Goal: Find specific page/section

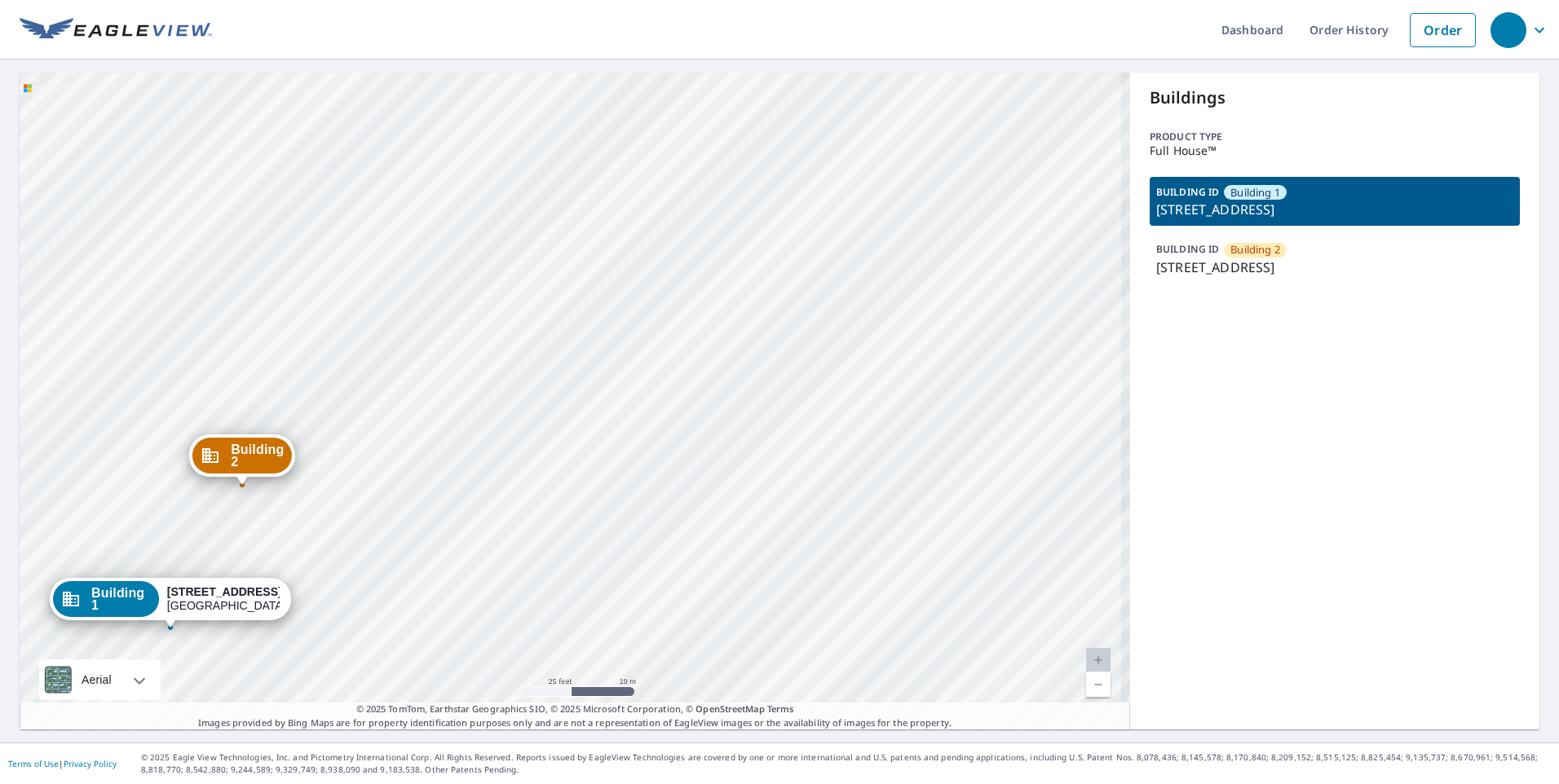
drag, startPoint x: 472, startPoint y: 380, endPoint x: 633, endPoint y: 228, distance: 221.4
click at [630, 222] on div "Building 2 5947 Laurel Street New Orleans, LA 70115 Building 1 5947 Laurel St N…" at bounding box center [575, 401] width 1110 height 657
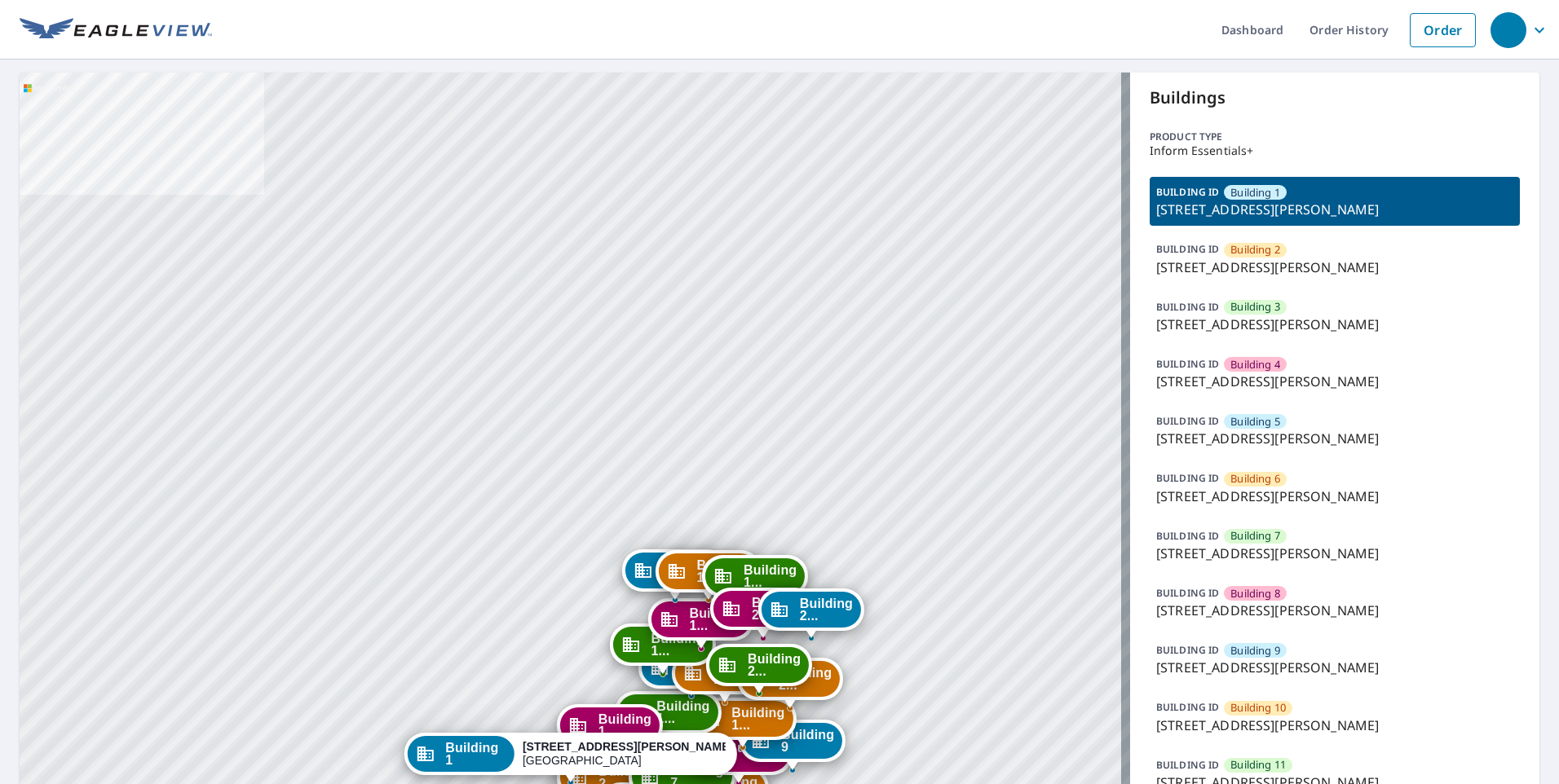
click at [1195, 272] on p "[STREET_ADDRESS][PERSON_NAME]" at bounding box center [1334, 268] width 357 height 20
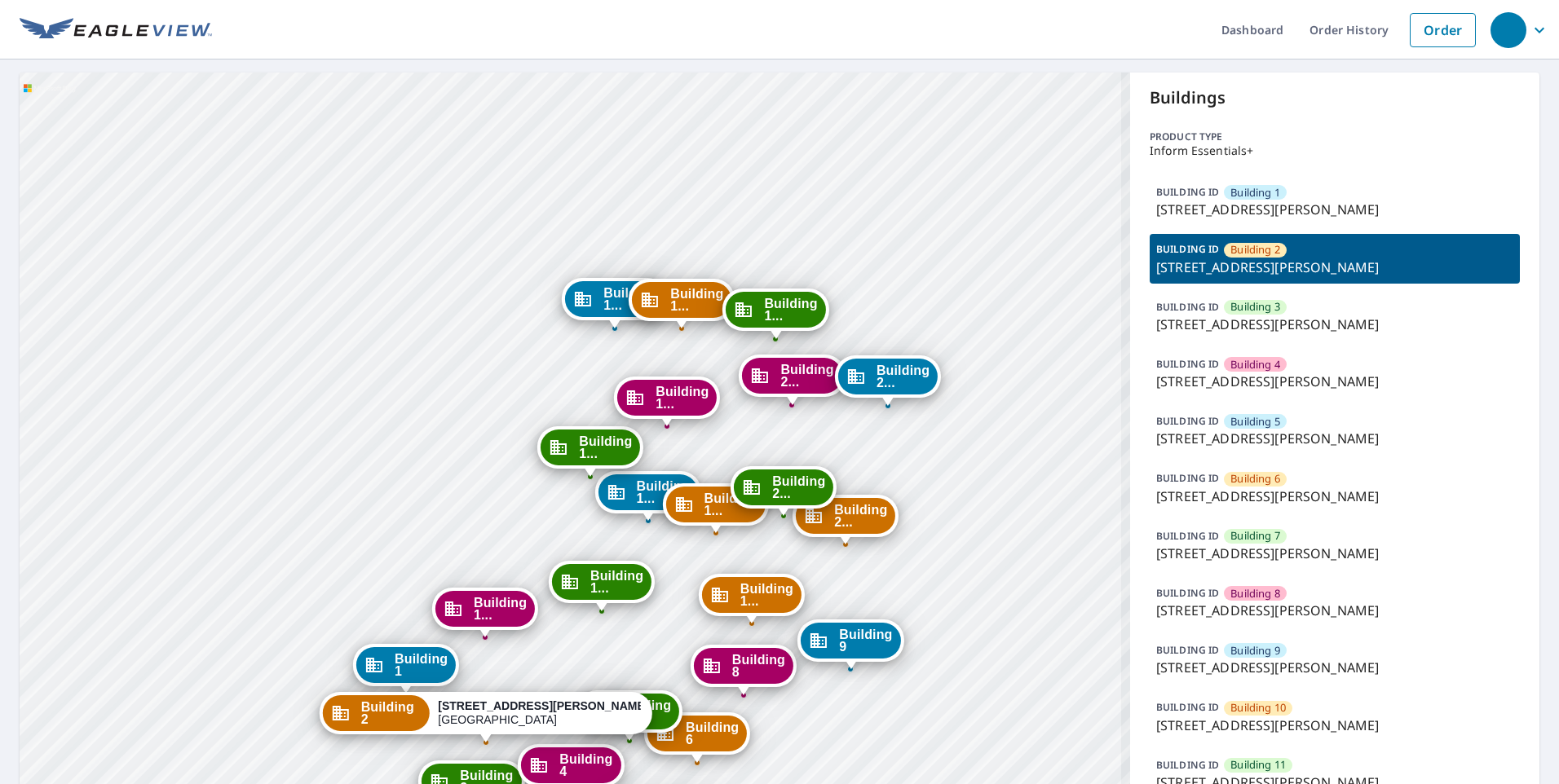
drag, startPoint x: 541, startPoint y: 531, endPoint x: 565, endPoint y: 379, distance: 153.9
click at [536, 264] on div "Building 1 4001 Anderson Road Nashville, TN 37217 Building 3 4001 Anderson Road…" at bounding box center [575, 786] width 1110 height 1426
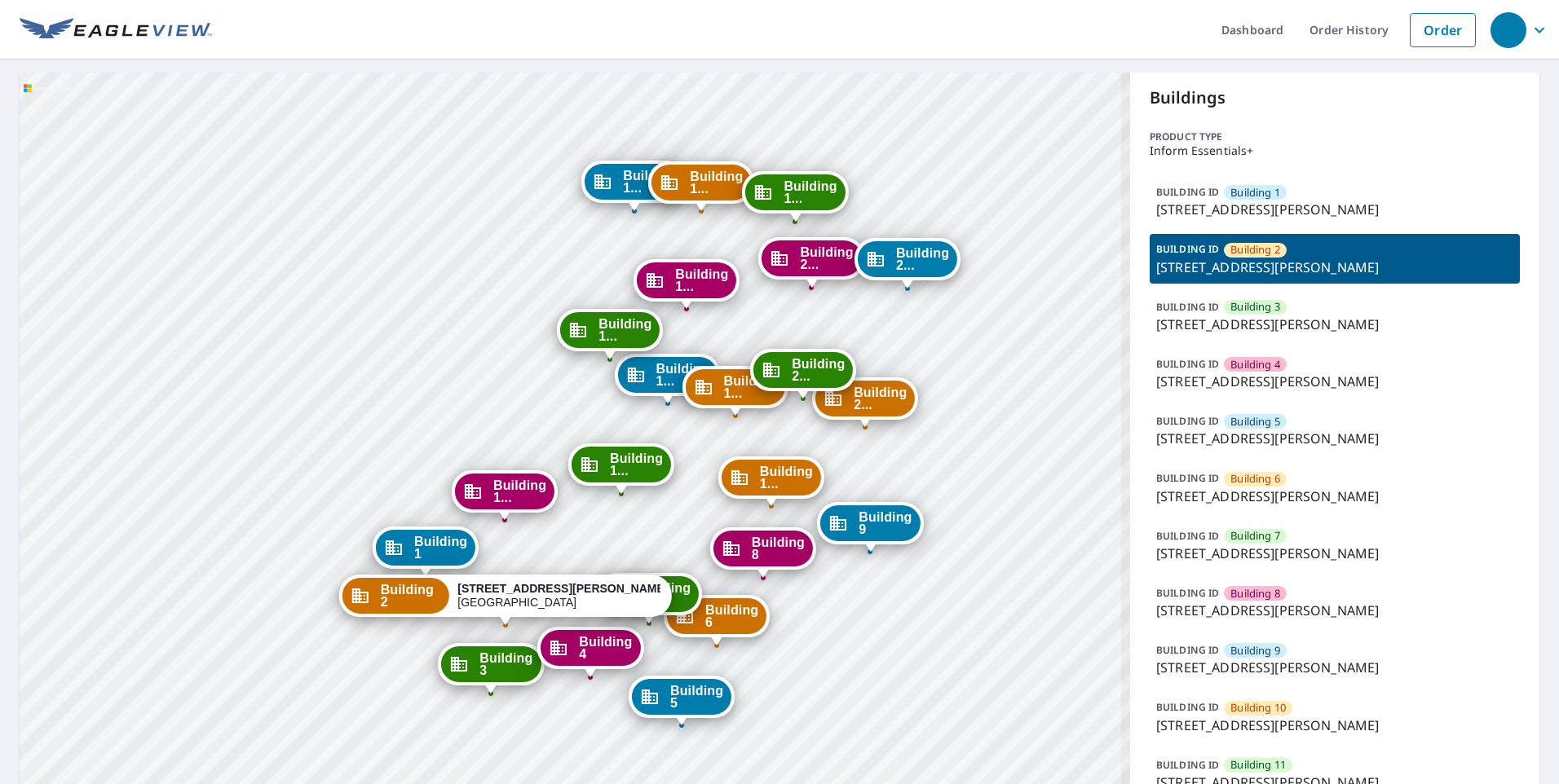
drag, startPoint x: 526, startPoint y: 533, endPoint x: 537, endPoint y: 363, distance: 170.4
click at [535, 364] on div "Building 1 4001 Anderson Road Nashville, TN 37217 Building 3 4001 Anderson Road…" at bounding box center [575, 786] width 1110 height 1426
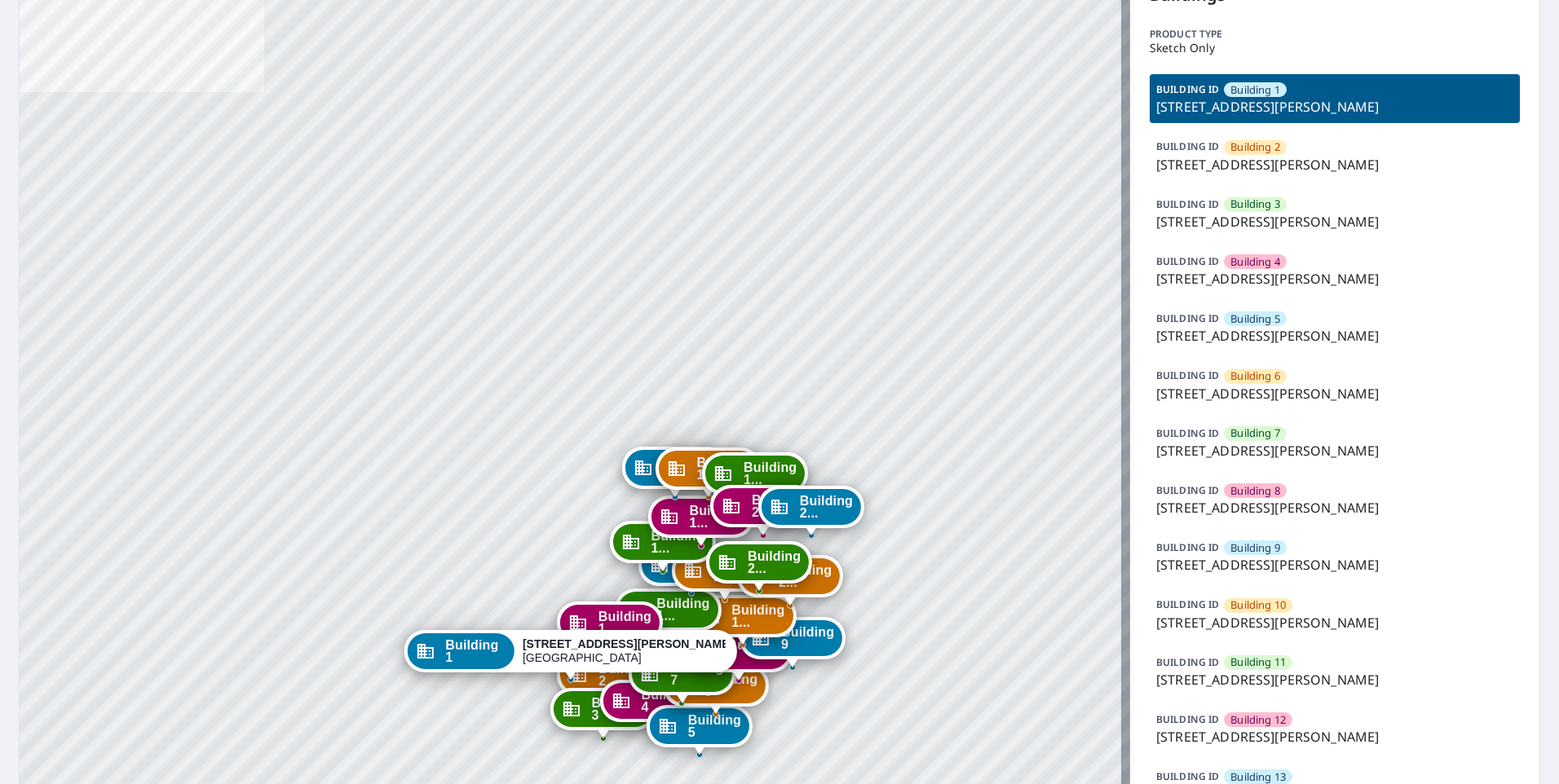
scroll to position [163, 0]
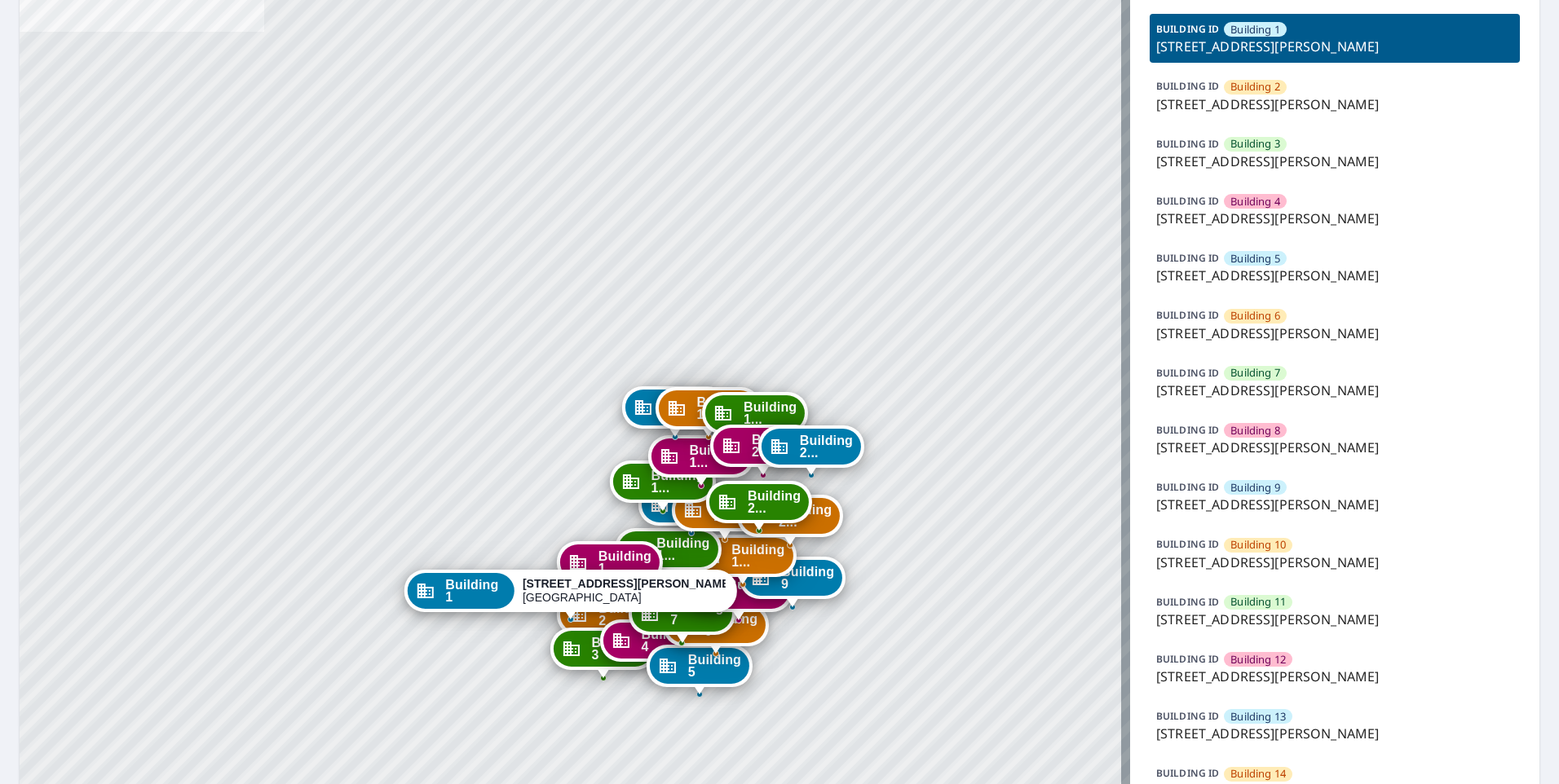
click at [1257, 495] on p "[STREET_ADDRESS][PERSON_NAME]" at bounding box center [1334, 504] width 357 height 20
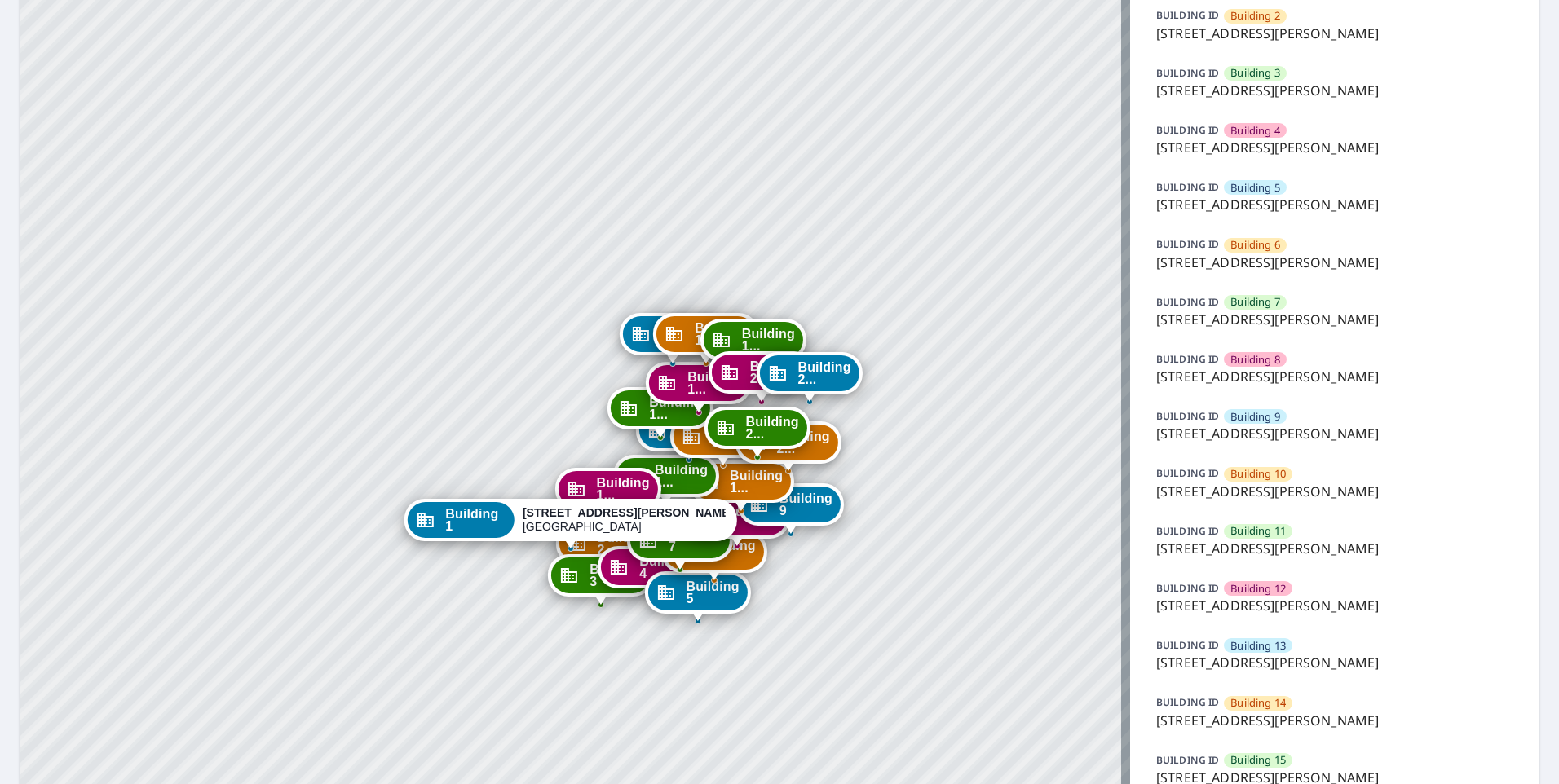
scroll to position [326, 0]
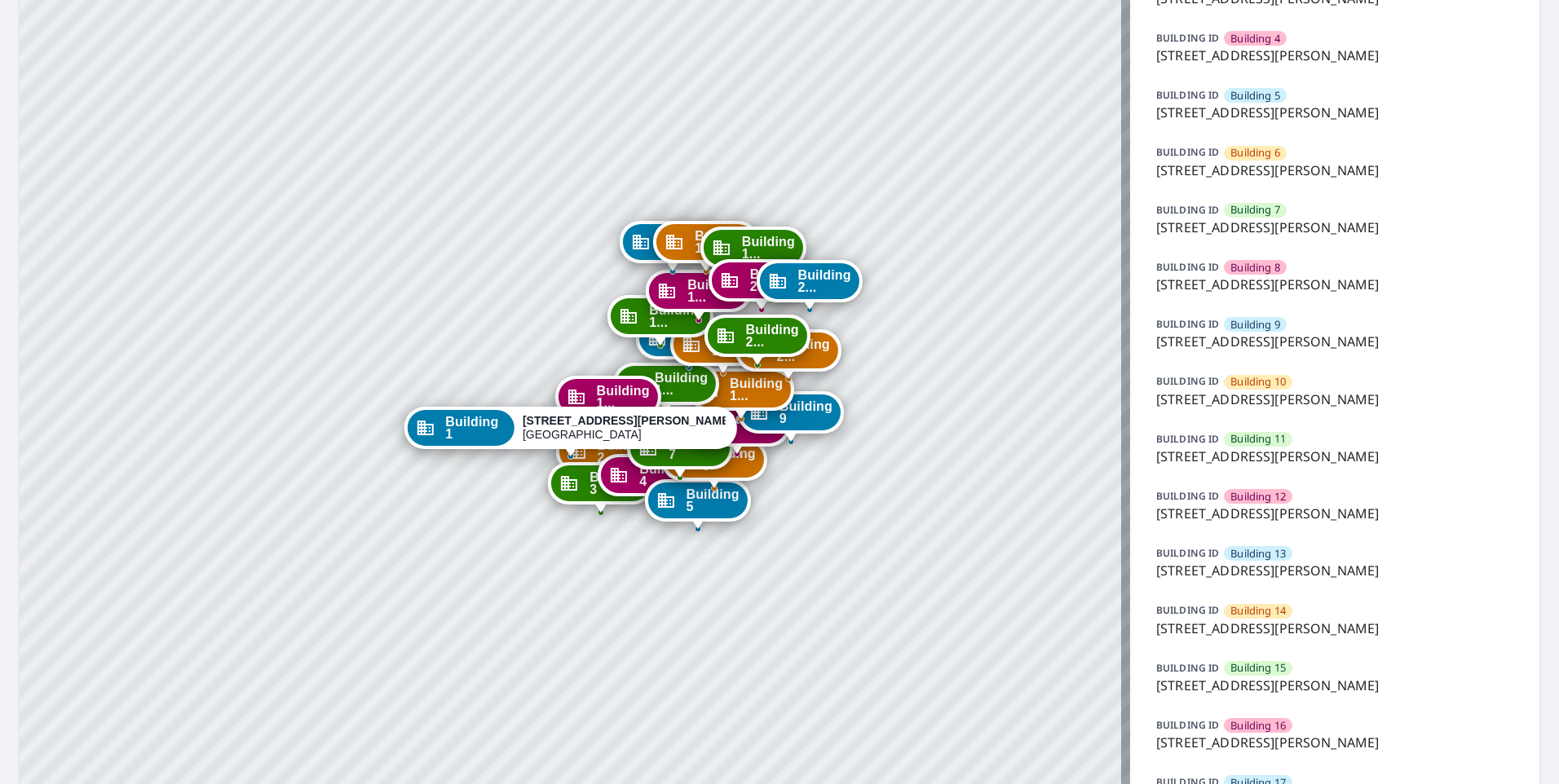
click at [1251, 346] on p "[STREET_ADDRESS][PERSON_NAME]" at bounding box center [1334, 342] width 357 height 20
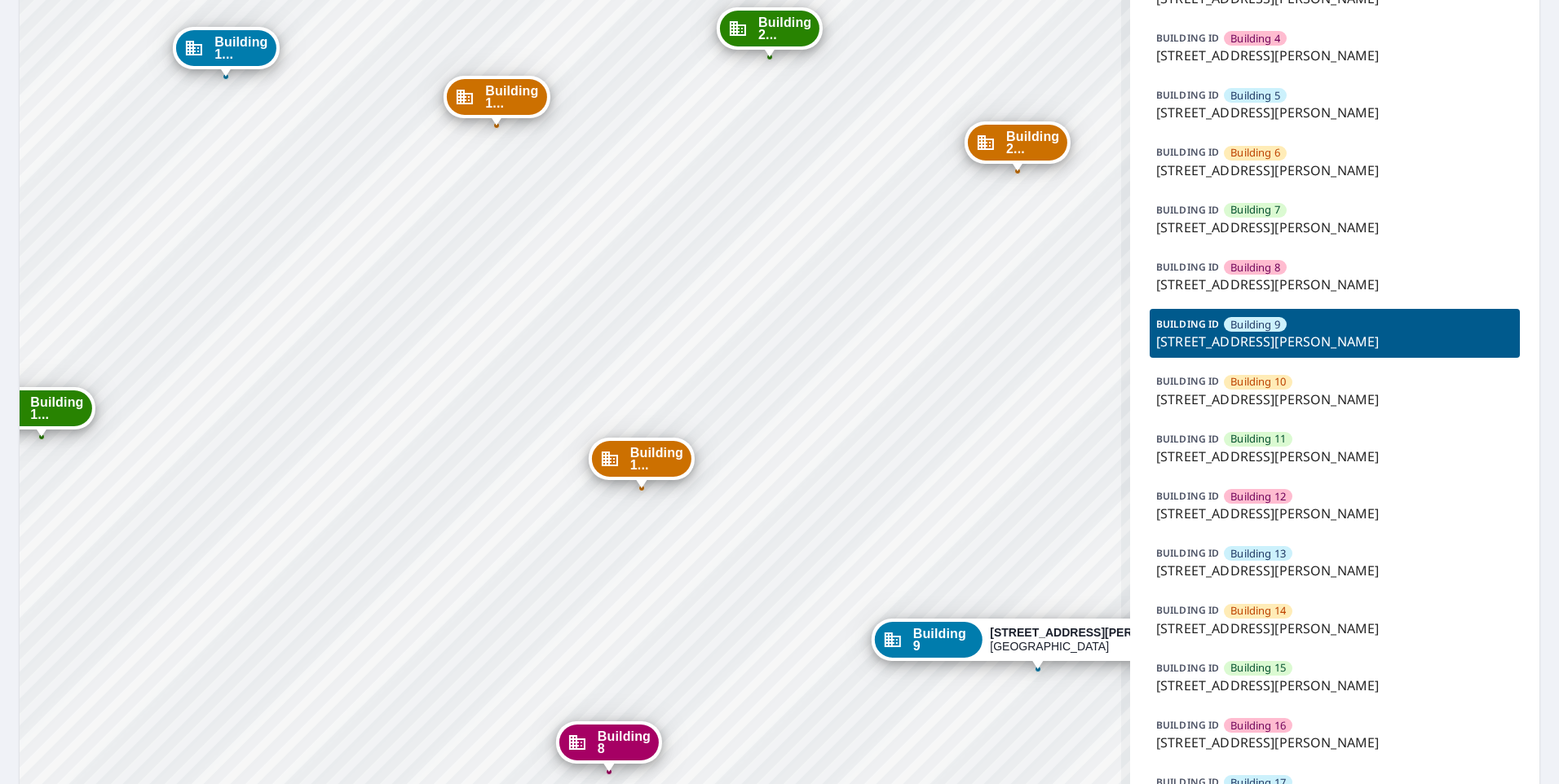
drag, startPoint x: 821, startPoint y: 469, endPoint x: 499, endPoint y: 224, distance: 404.6
click at [499, 224] on div "Building 1 4001 Anderson Road Nashville, TN 37217 Building 2 4001 Anderson Road…" at bounding box center [575, 459] width 1110 height 1426
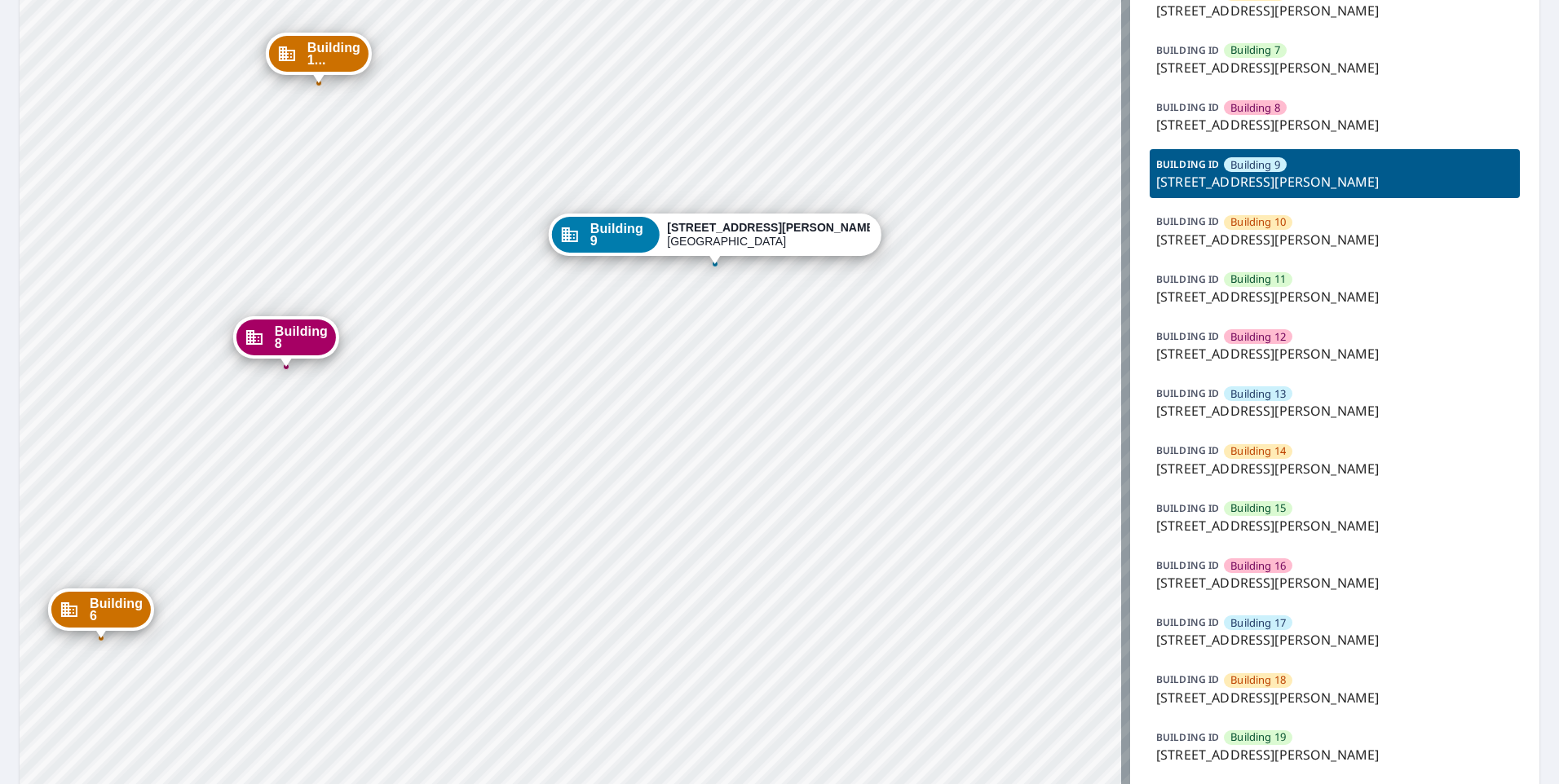
scroll to position [489, 0]
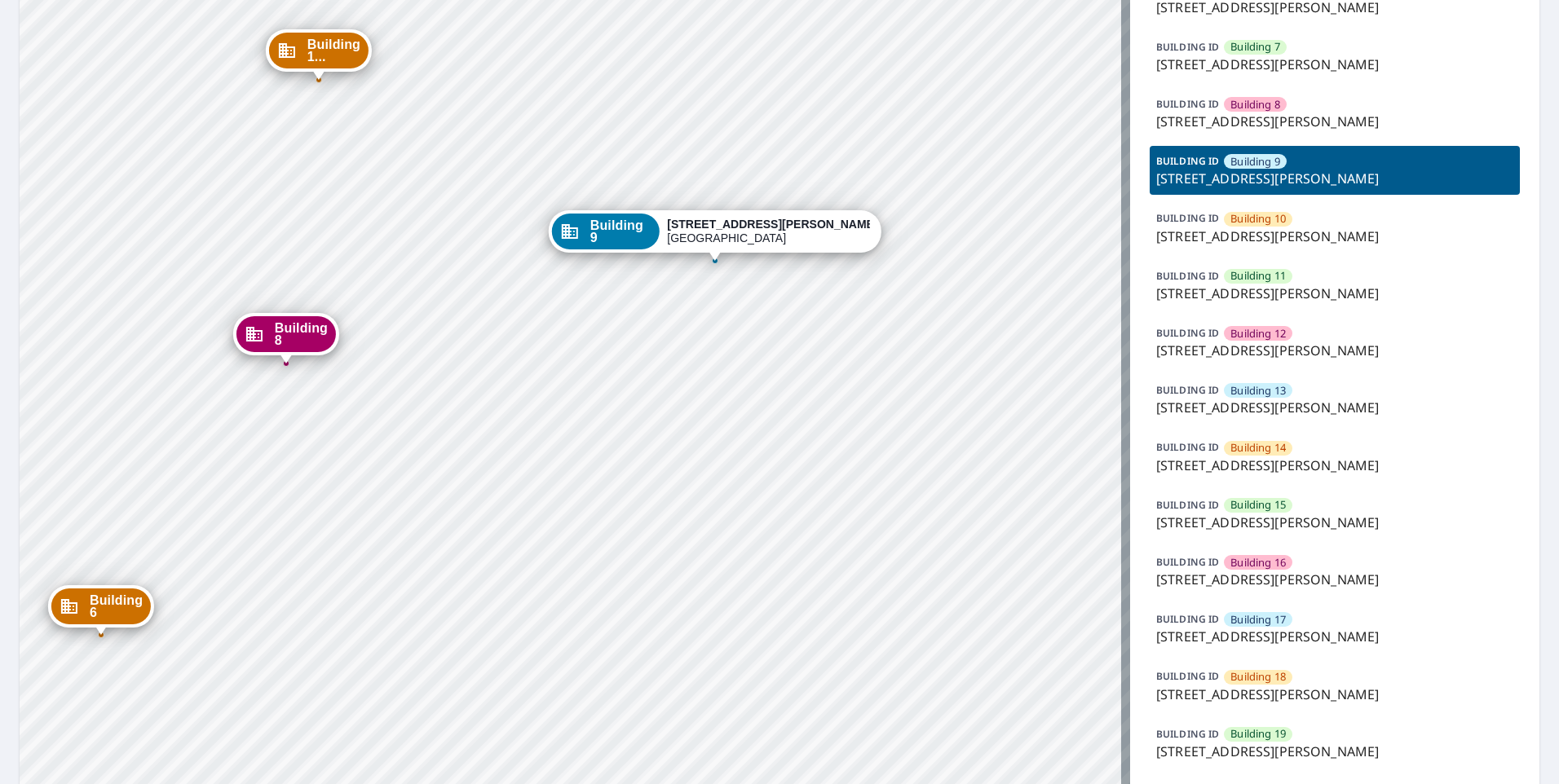
click at [1237, 354] on p "[STREET_ADDRESS][PERSON_NAME]" at bounding box center [1334, 351] width 357 height 20
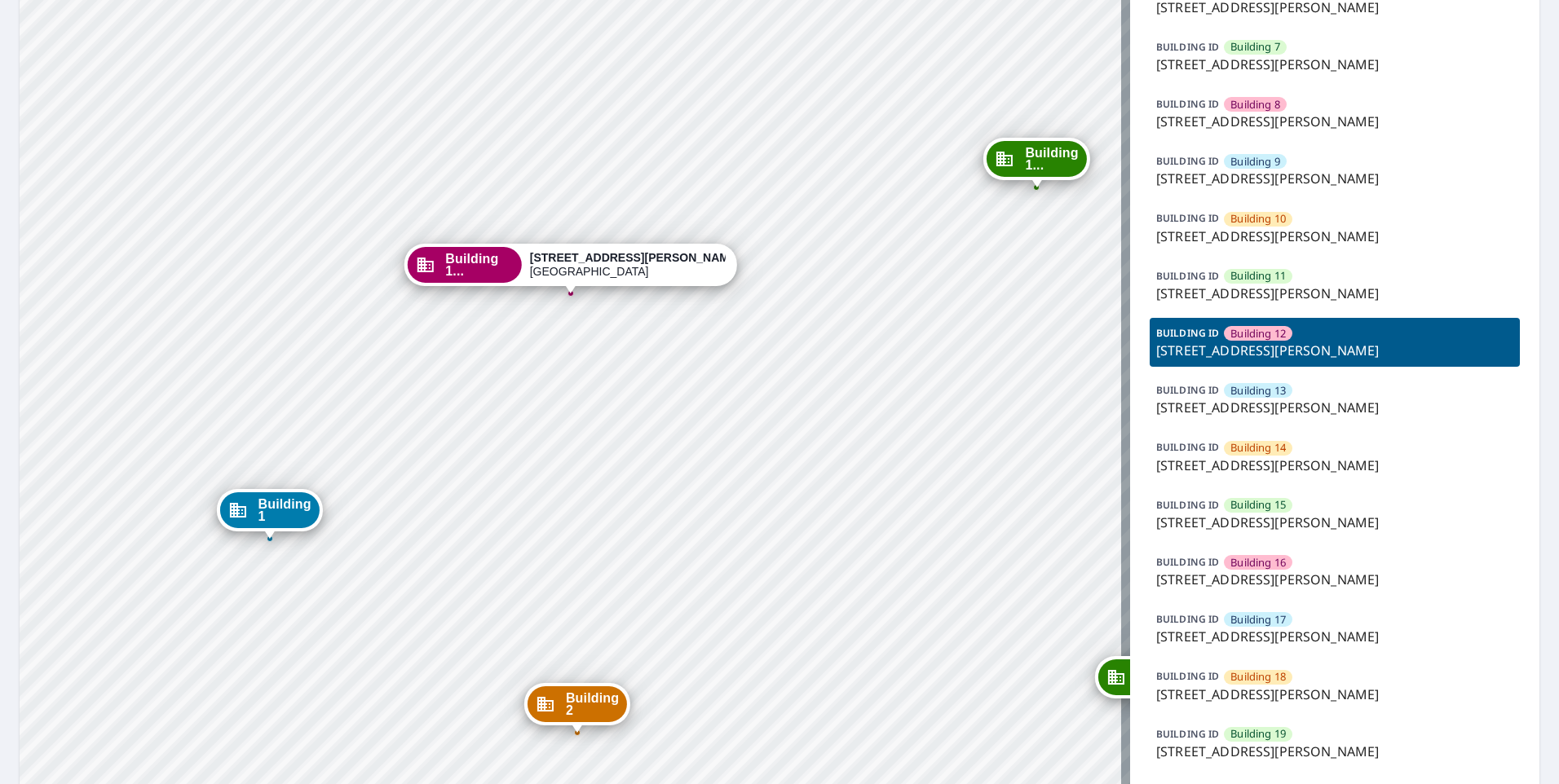
click at [1235, 348] on p "[STREET_ADDRESS][PERSON_NAME]" at bounding box center [1334, 351] width 357 height 20
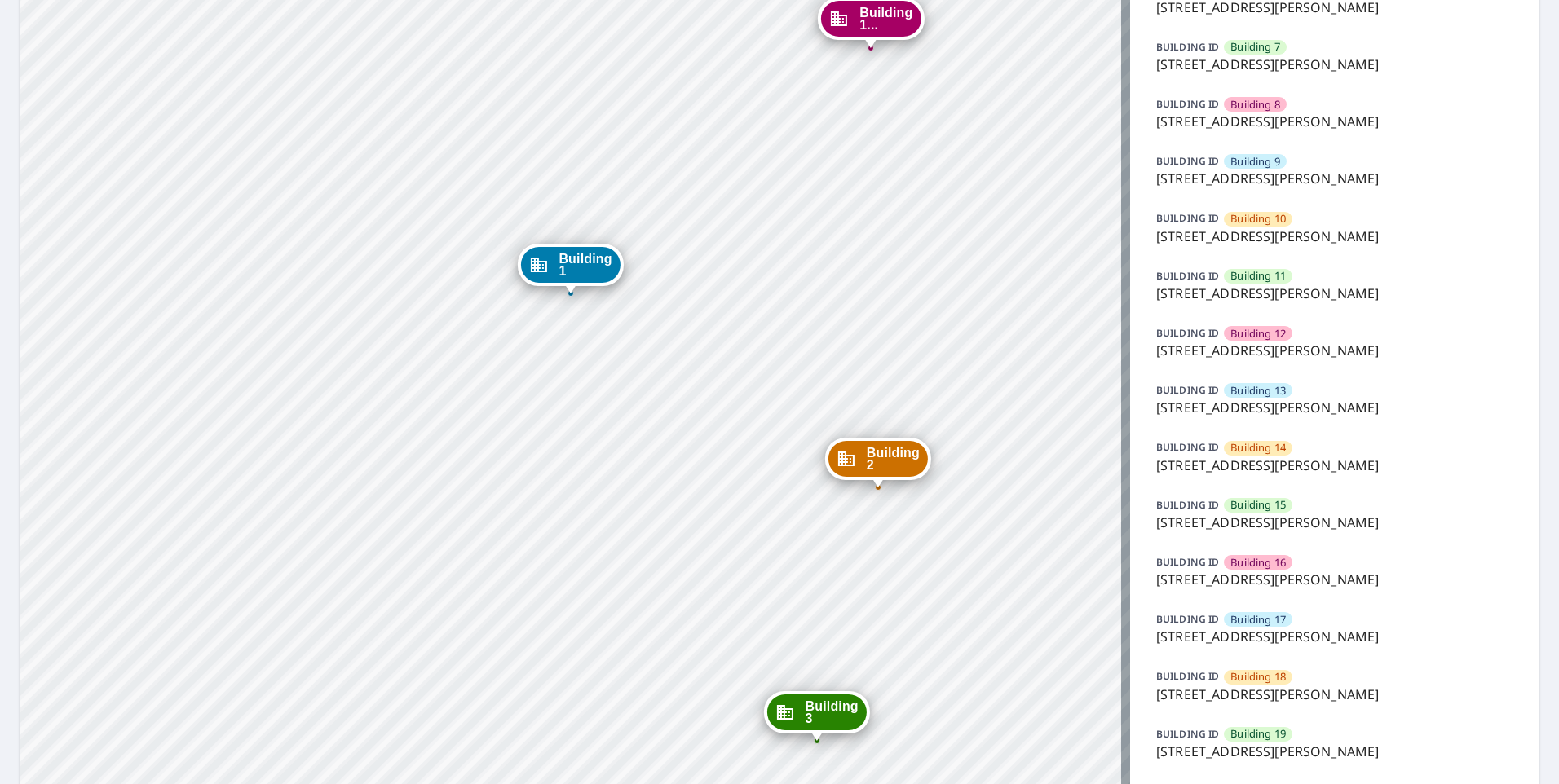
click at [1245, 337] on span "Building 12" at bounding box center [1257, 334] width 55 height 16
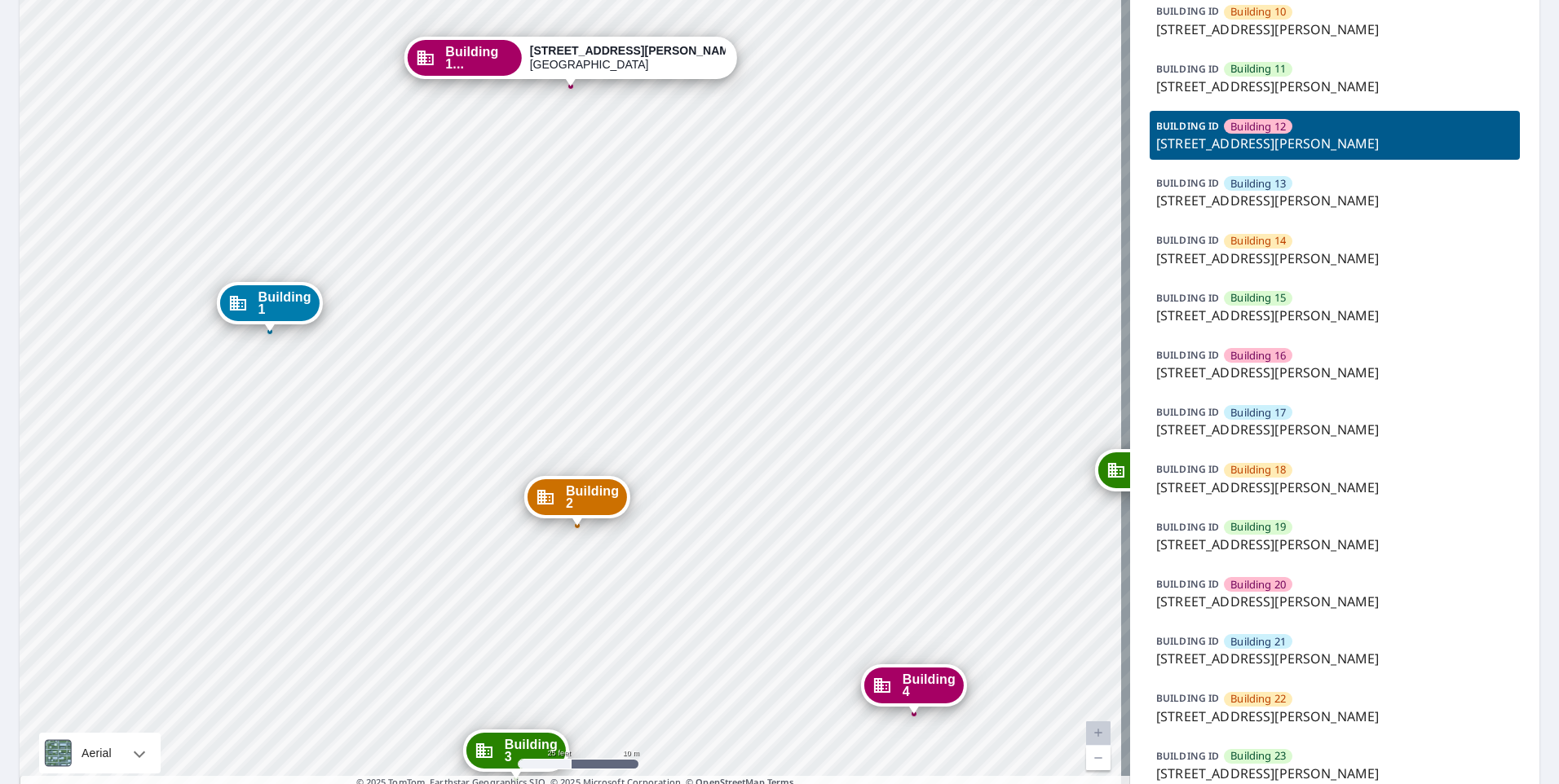
scroll to position [733, 0]
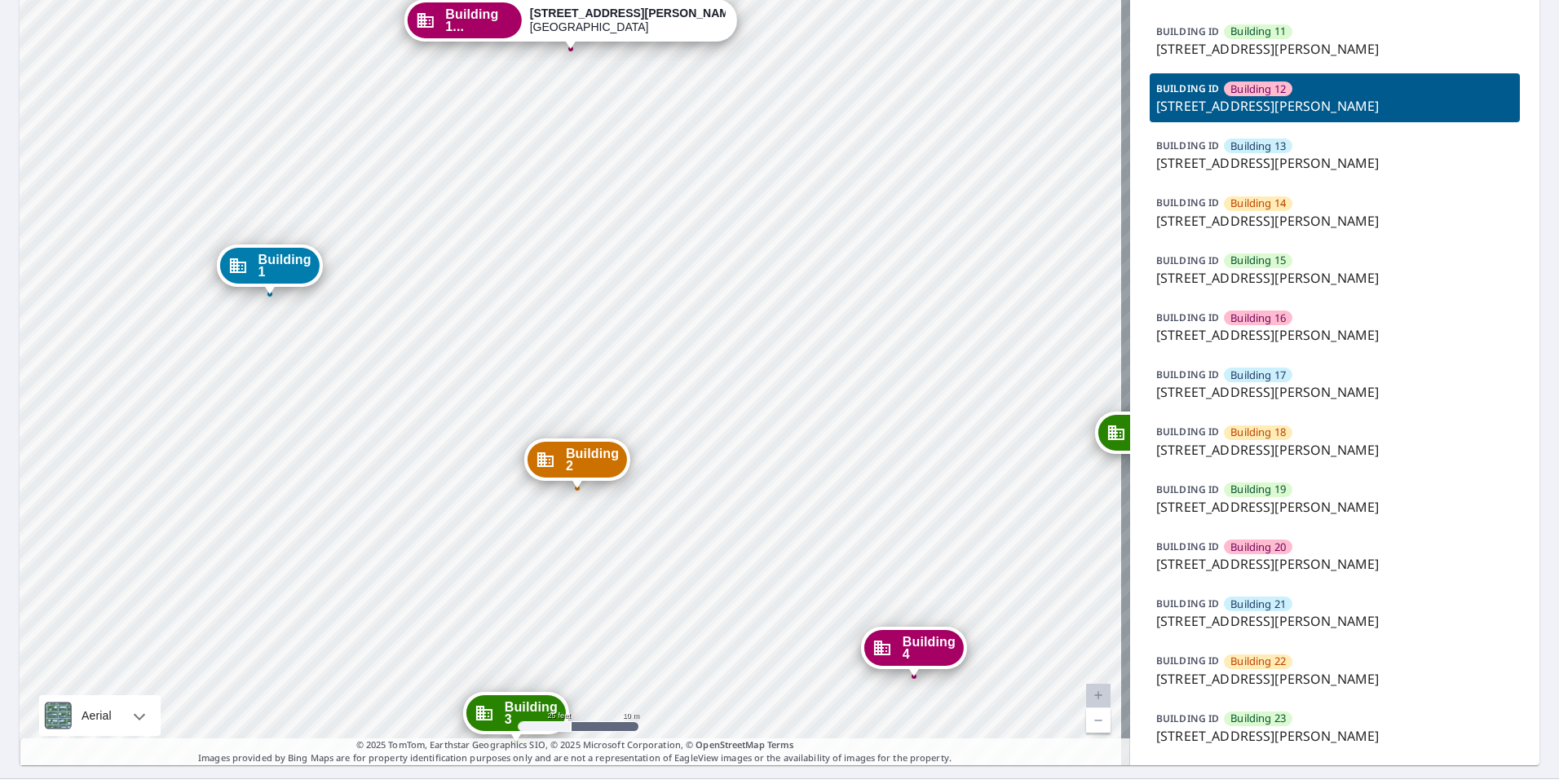
click at [1247, 555] on p "[STREET_ADDRESS][PERSON_NAME]" at bounding box center [1334, 564] width 357 height 20
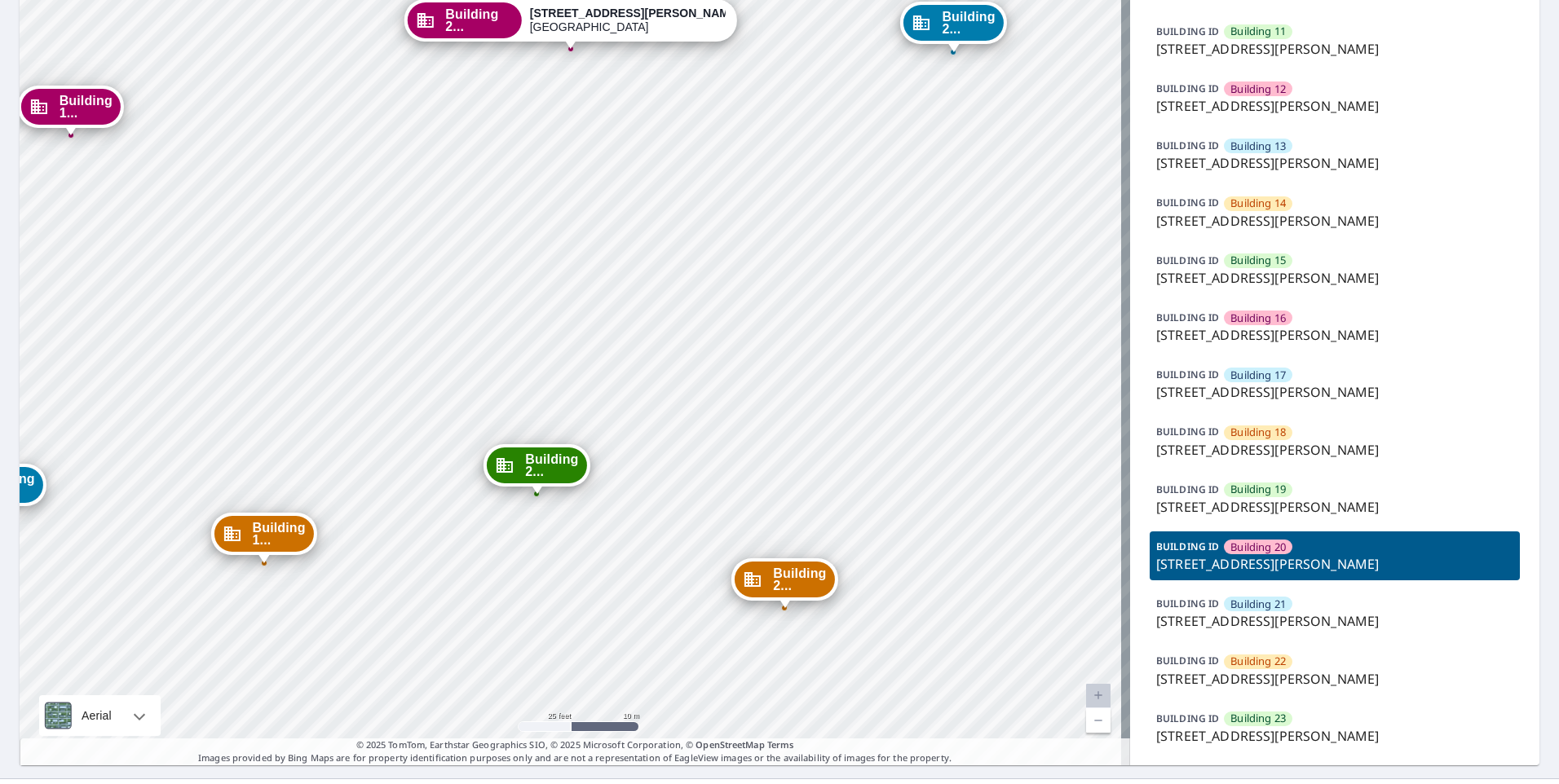
click at [1244, 551] on span "Building 20" at bounding box center [1257, 547] width 55 height 16
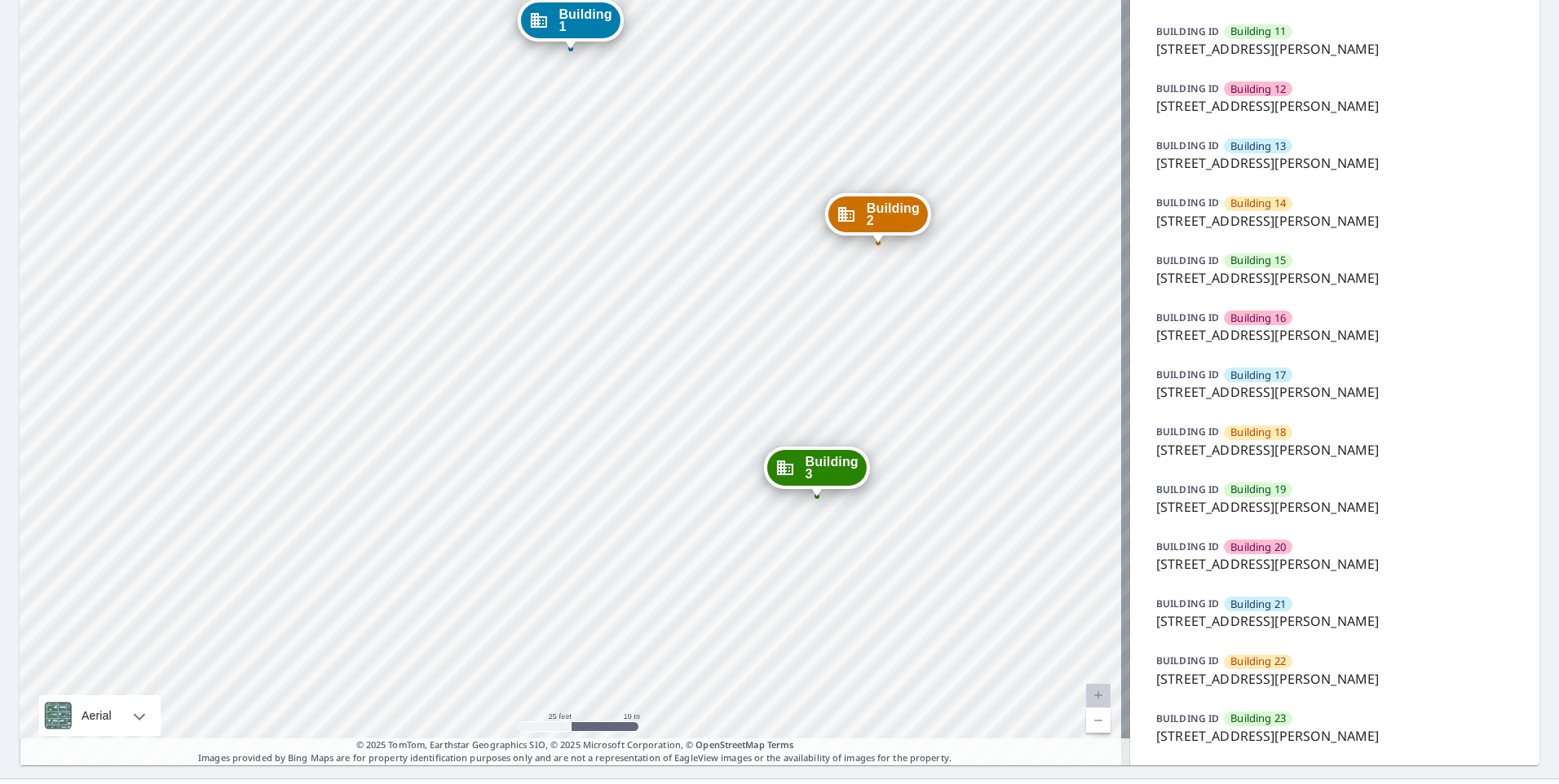
click at [1244, 551] on span "Building 20" at bounding box center [1257, 547] width 55 height 16
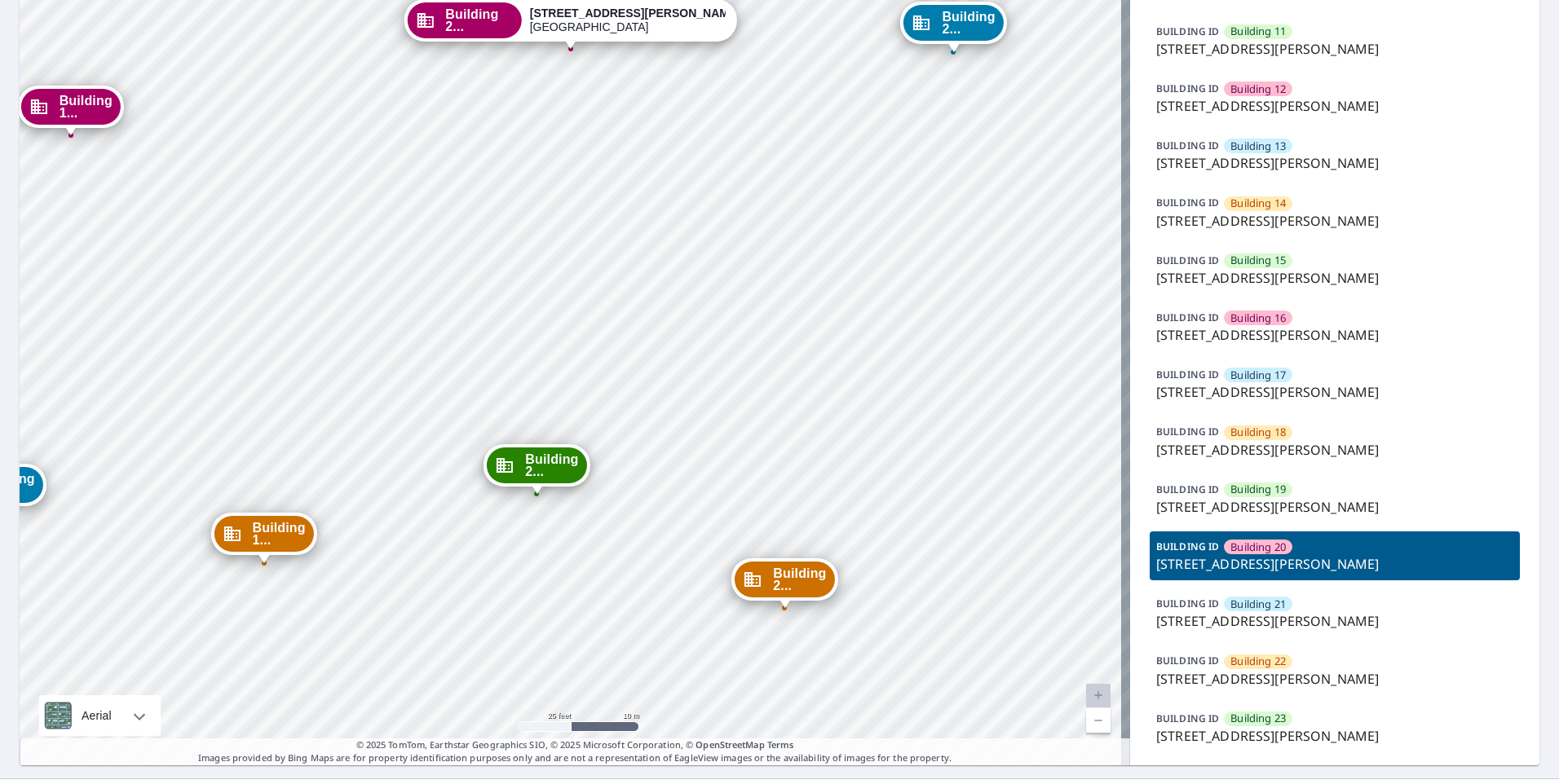
click at [1244, 551] on span "Building 20" at bounding box center [1257, 547] width 55 height 16
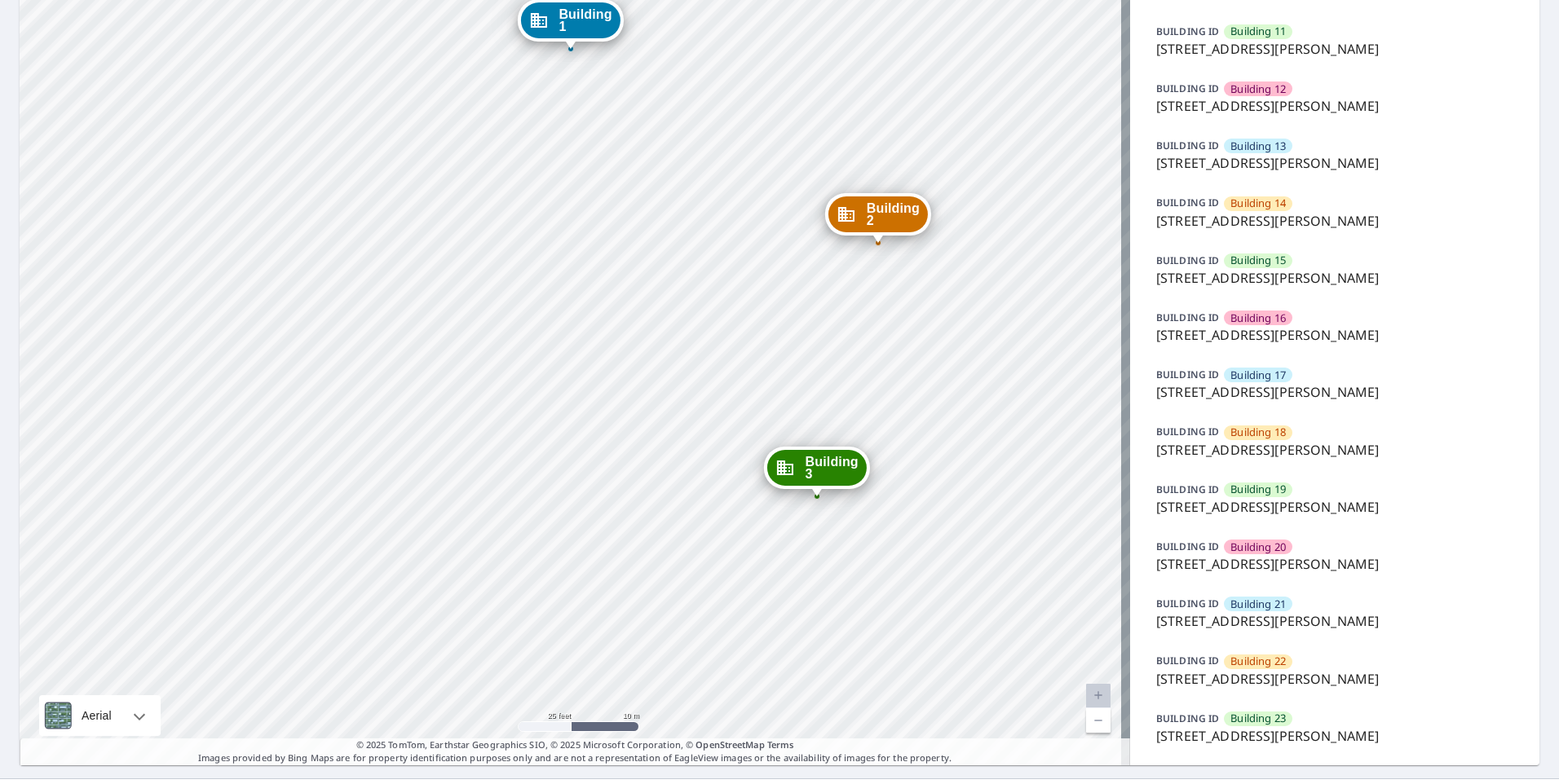
click at [1244, 551] on span "Building 20" at bounding box center [1257, 547] width 55 height 16
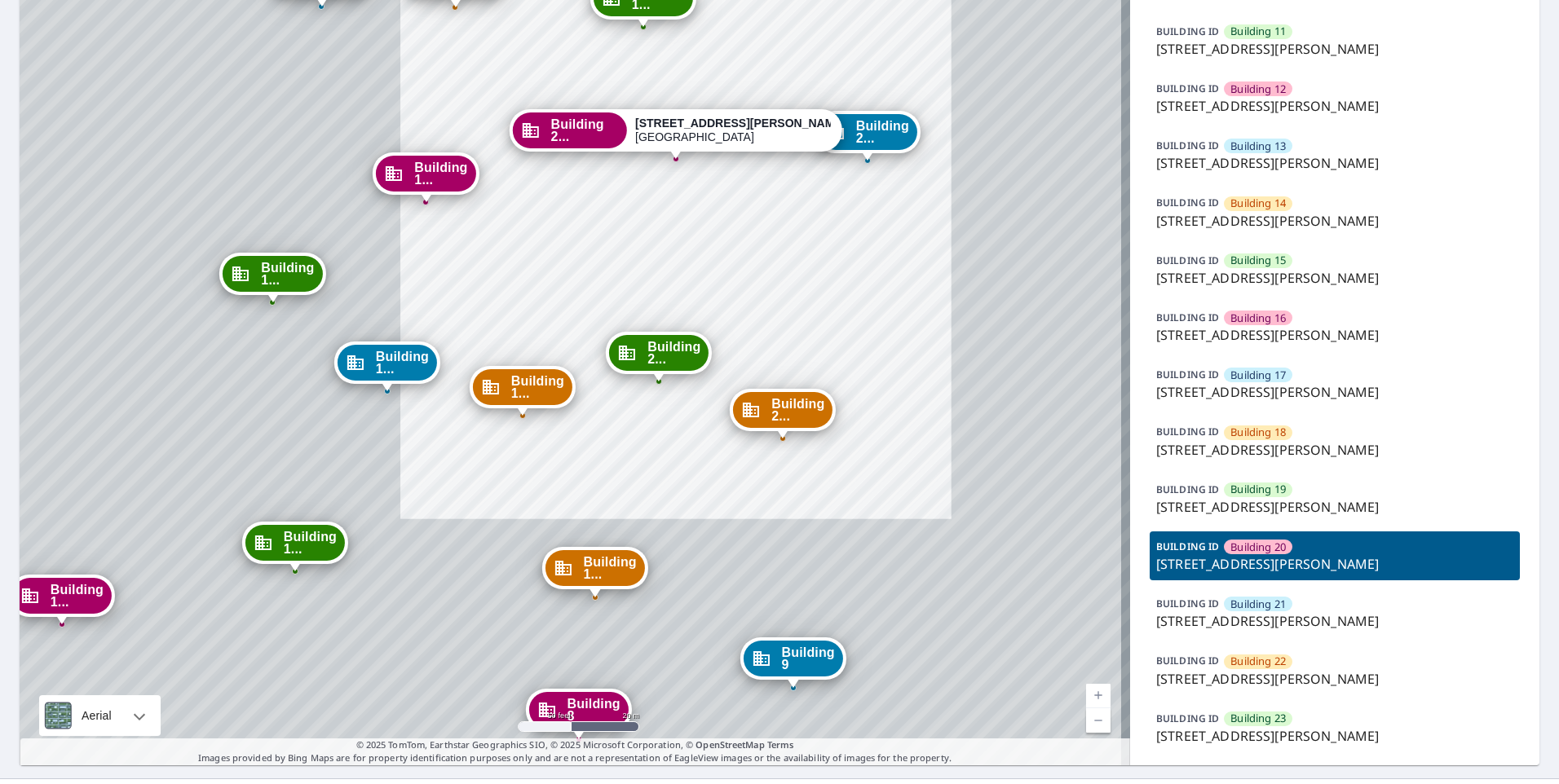
drag, startPoint x: 762, startPoint y: 180, endPoint x: 780, endPoint y: 259, distance: 81.0
click at [754, 242] on div "Building 1 4001 Anderson Road Nashville, TN 37217 Building 2 4001 Anderson Road…" at bounding box center [575, 52] width 1110 height 1426
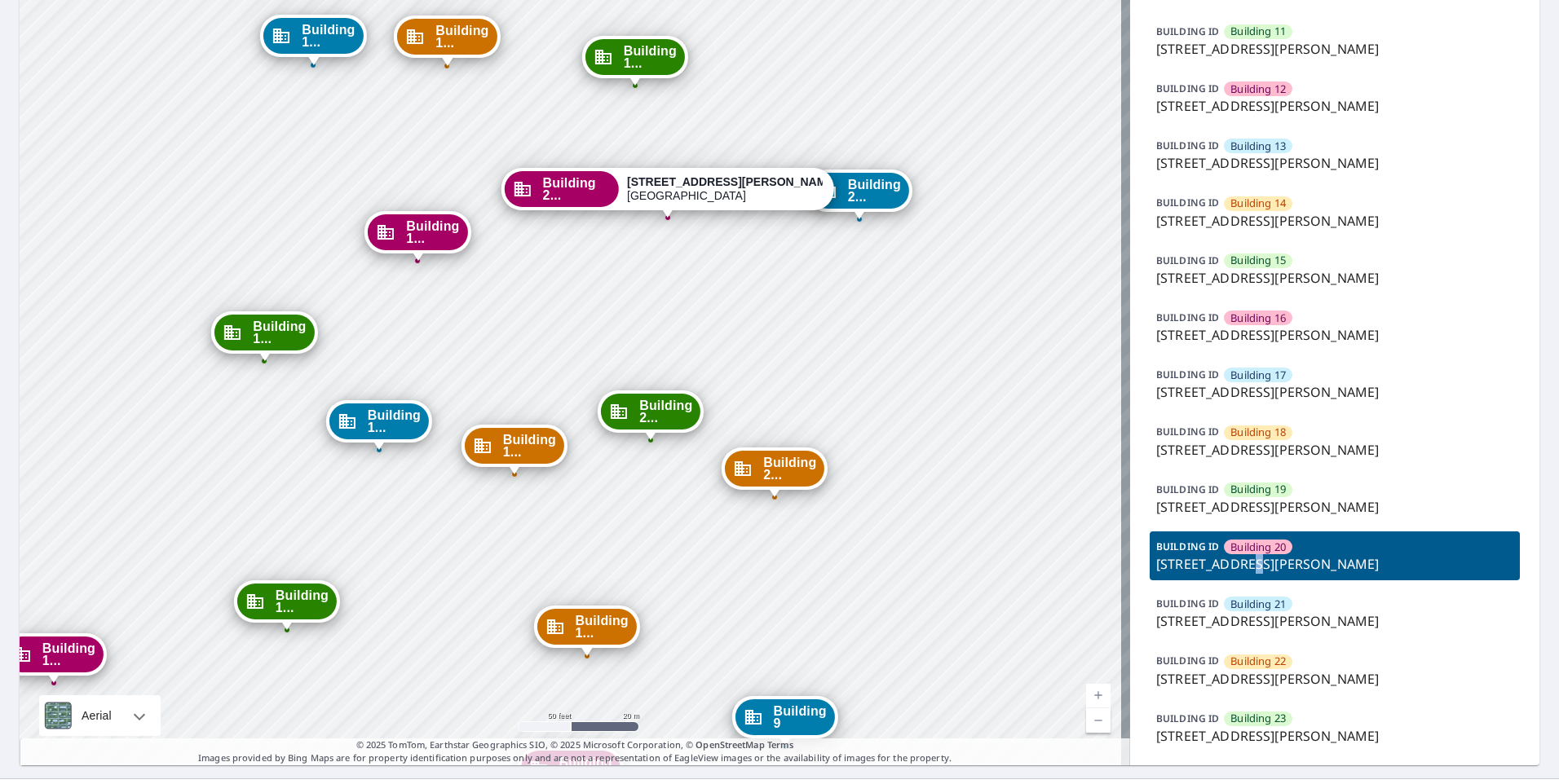
click at [1244, 567] on p "[STREET_ADDRESS][PERSON_NAME]" at bounding box center [1334, 564] width 357 height 20
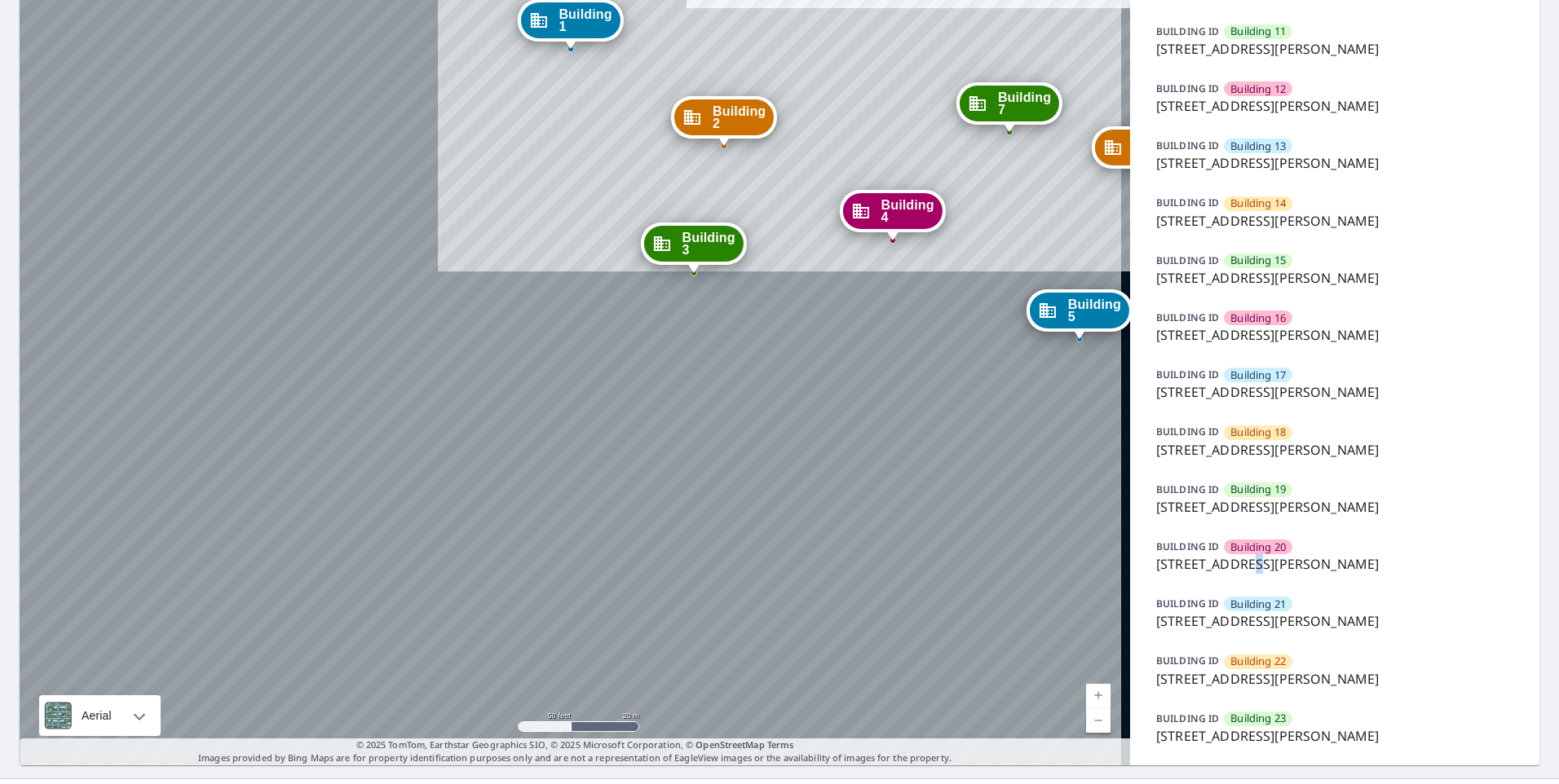
click at [1245, 565] on p "[STREET_ADDRESS][PERSON_NAME]" at bounding box center [1334, 564] width 357 height 20
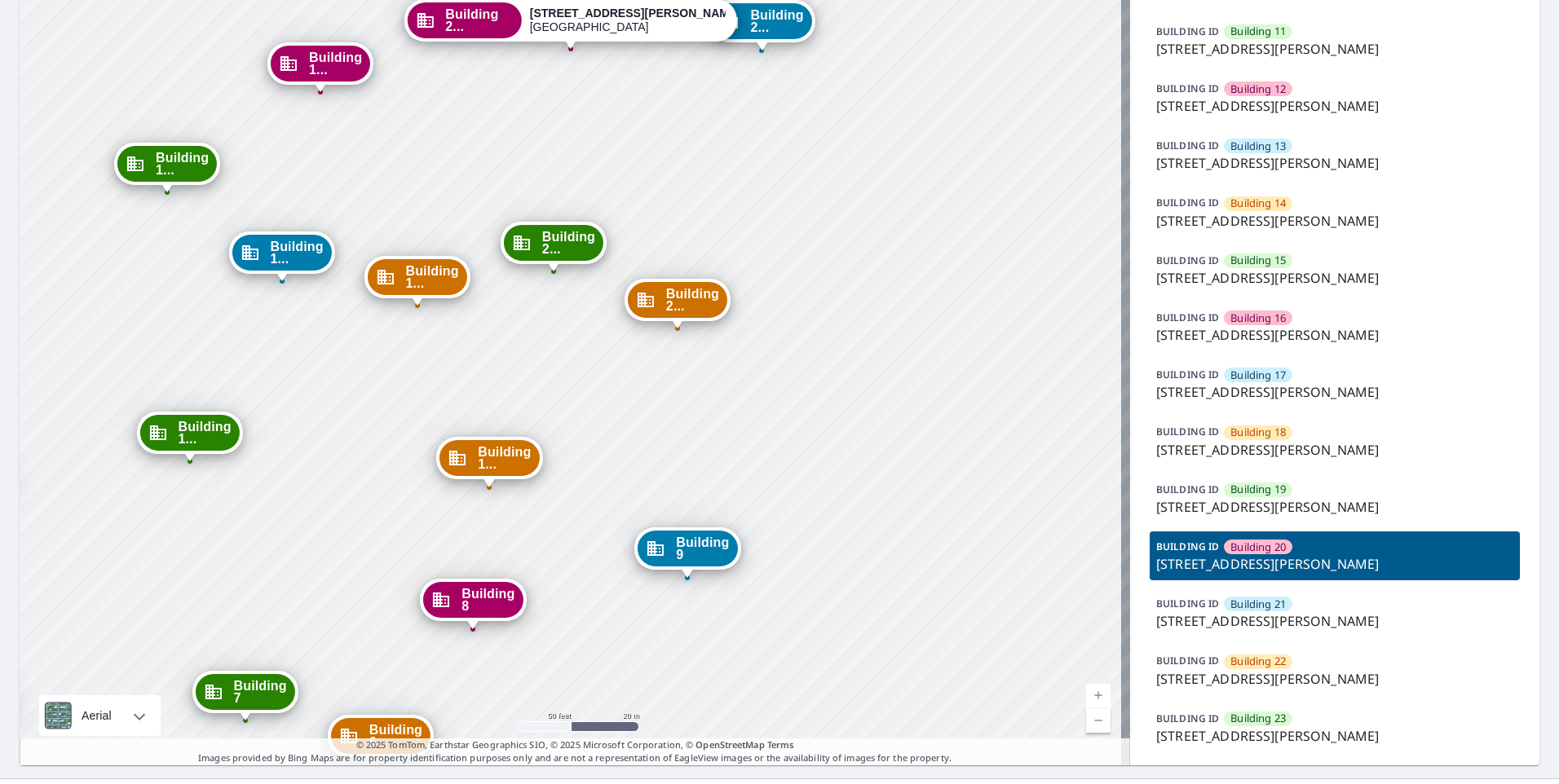
click at [1245, 565] on p "[STREET_ADDRESS][PERSON_NAME]" at bounding box center [1334, 564] width 357 height 20
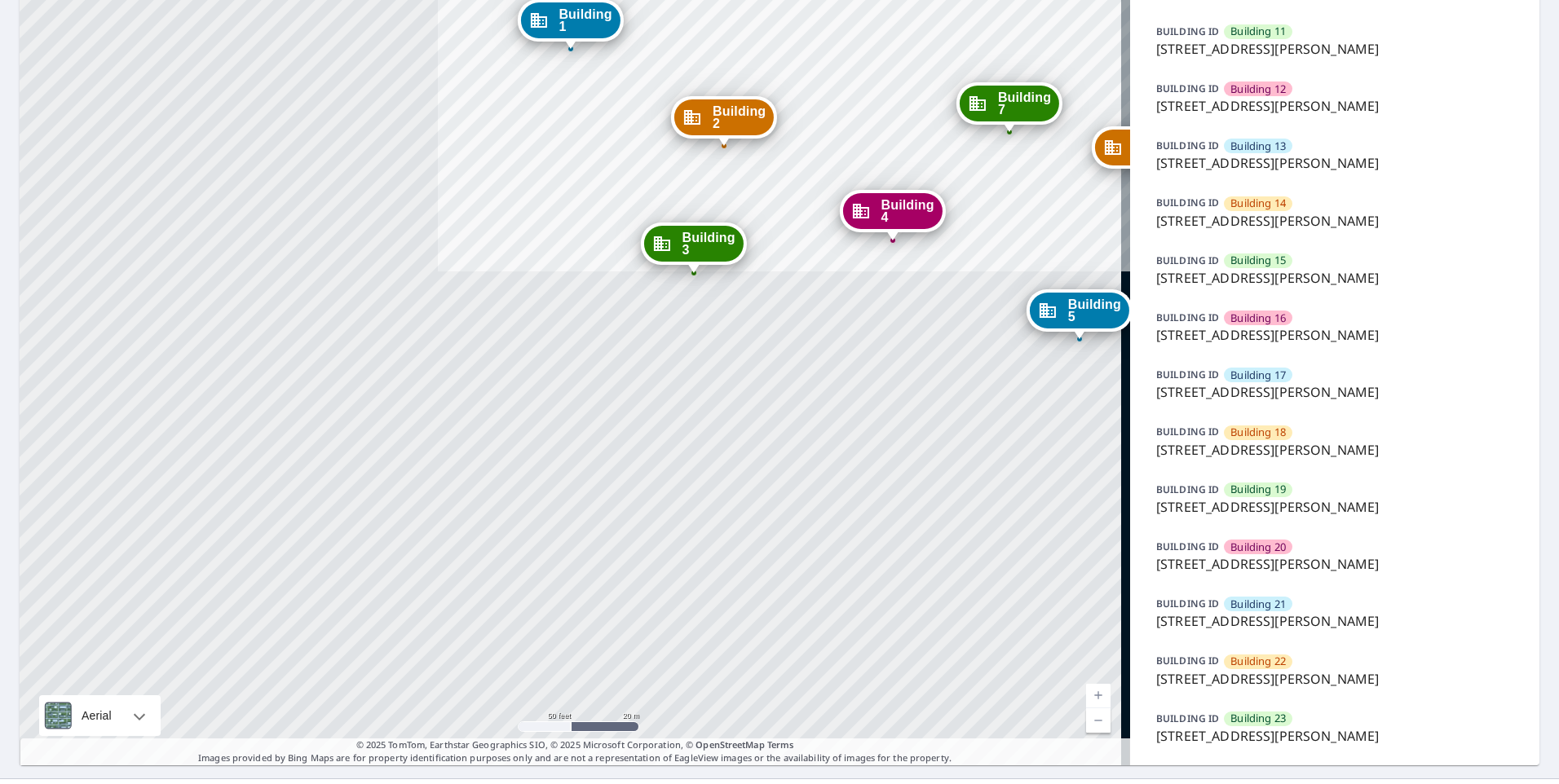
click at [1246, 563] on p "[STREET_ADDRESS][PERSON_NAME]" at bounding box center [1334, 564] width 357 height 20
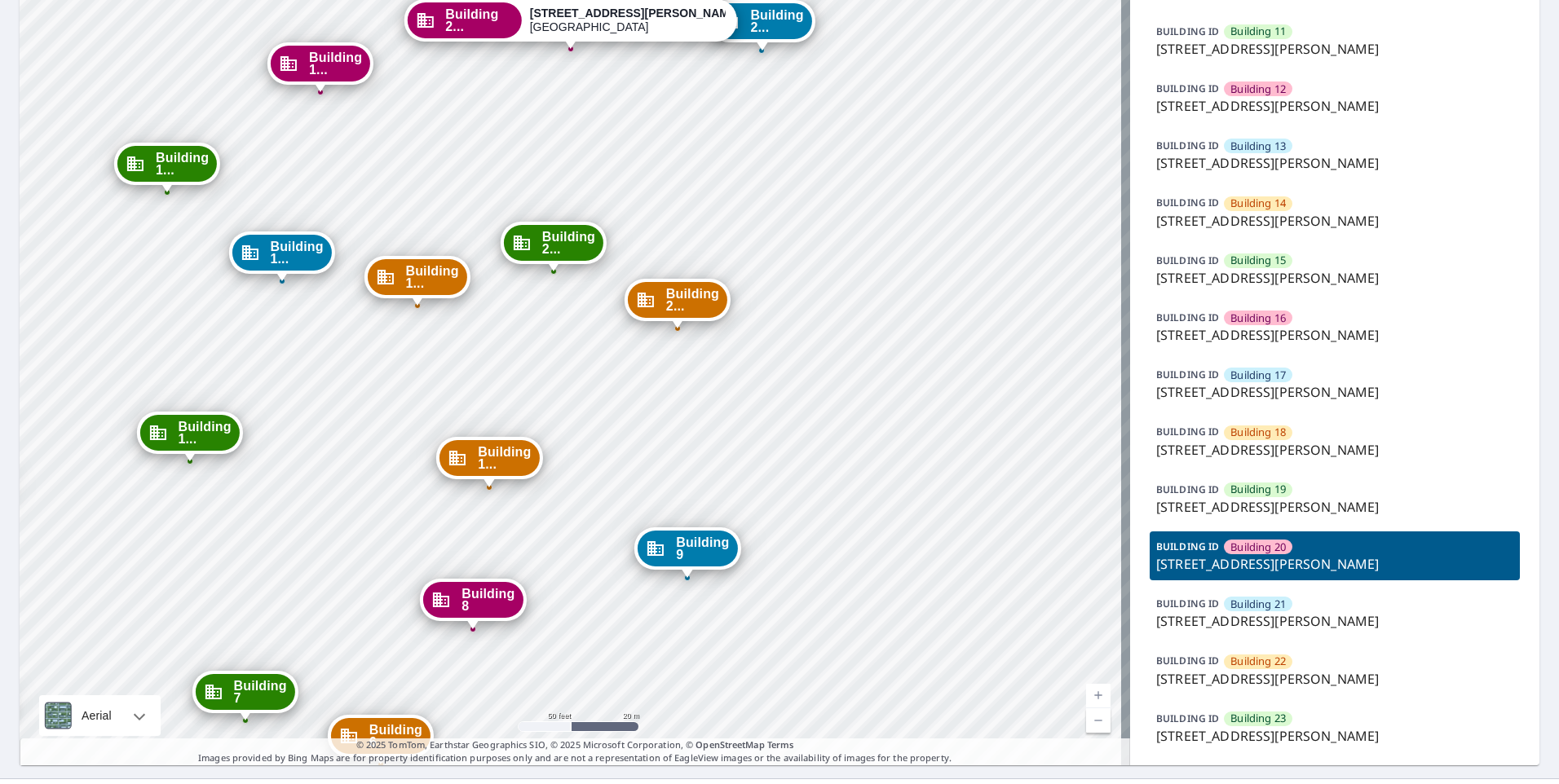
click at [1246, 563] on p "[STREET_ADDRESS][PERSON_NAME]" at bounding box center [1334, 564] width 357 height 20
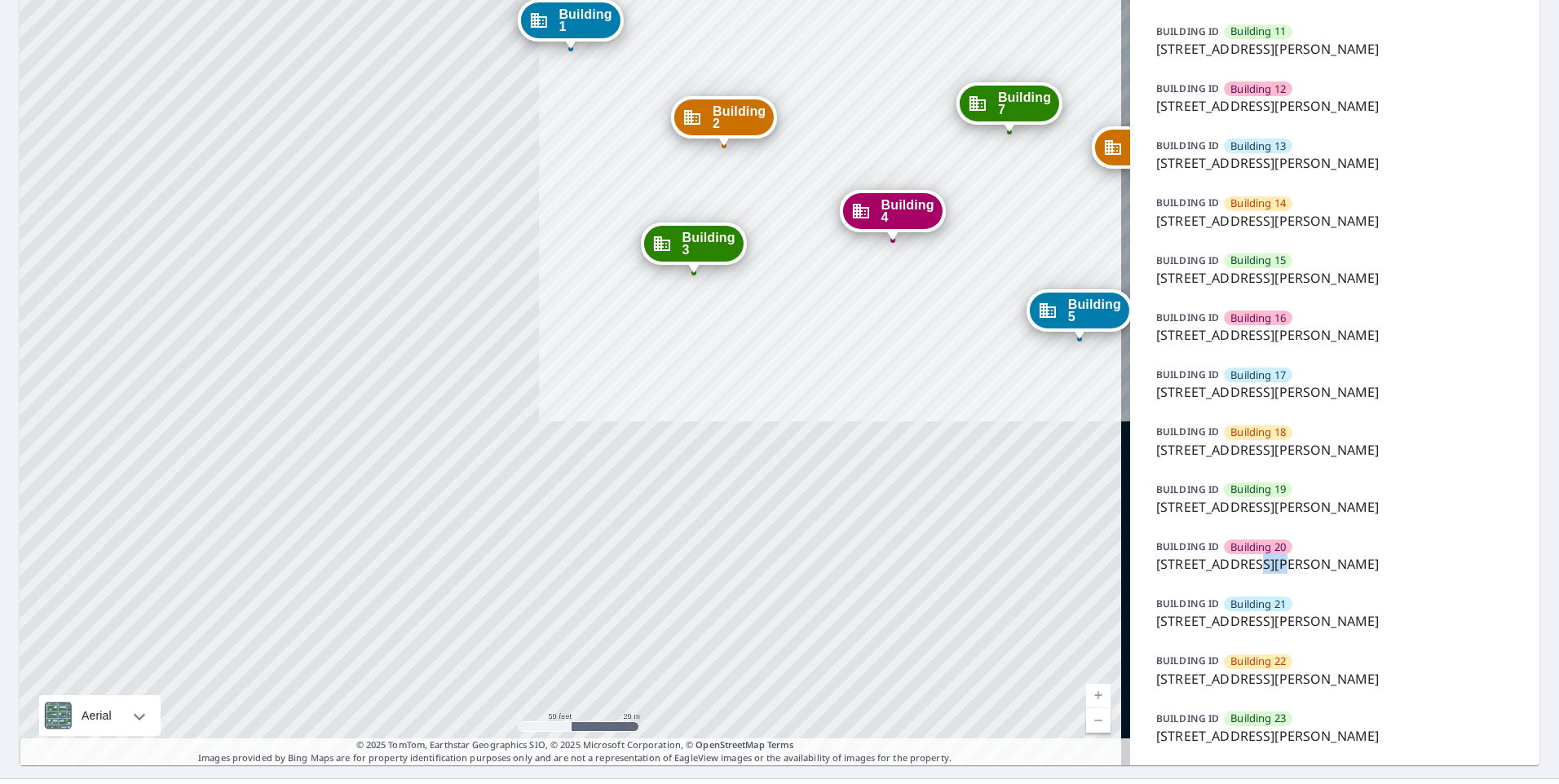
click at [1246, 563] on p "[STREET_ADDRESS][PERSON_NAME]" at bounding box center [1334, 564] width 357 height 20
